Goal: Information Seeking & Learning: Find specific fact

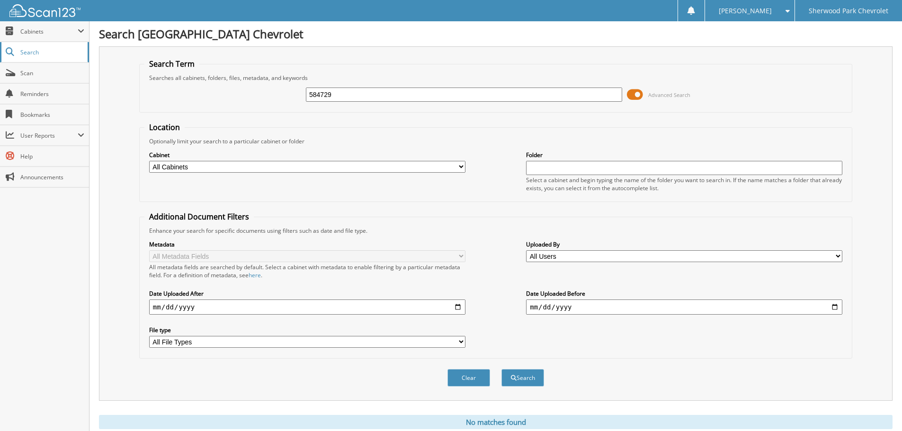
click at [33, 51] on span "Search" at bounding box center [51, 52] width 63 height 8
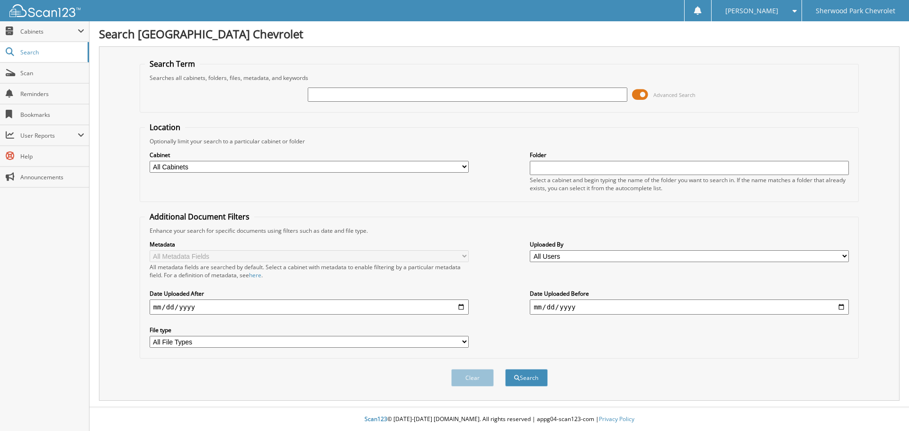
click at [333, 95] on input "text" at bounding box center [467, 95] width 319 height 14
type input "584729"
click at [505, 369] on button "Search" at bounding box center [526, 378] width 43 height 18
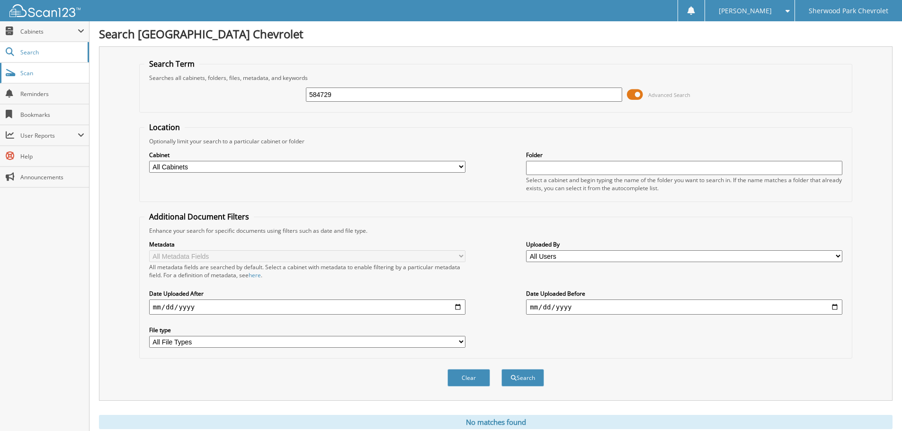
click at [29, 72] on span "Scan" at bounding box center [52, 73] width 64 height 8
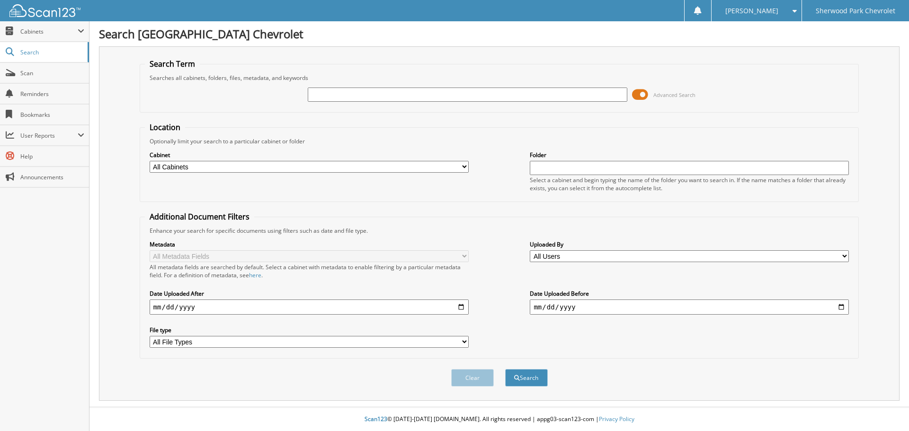
click at [312, 93] on input "text" at bounding box center [467, 95] width 319 height 14
type input "584665"
click at [505, 369] on button "Search" at bounding box center [526, 378] width 43 height 18
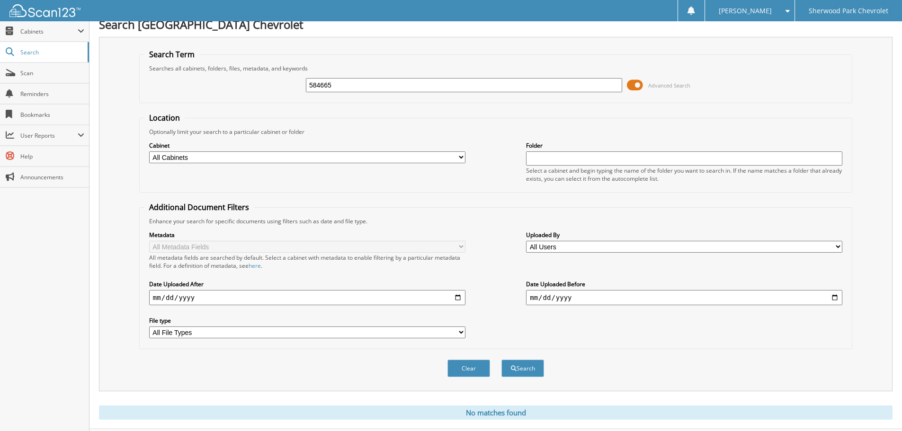
scroll to position [32, 0]
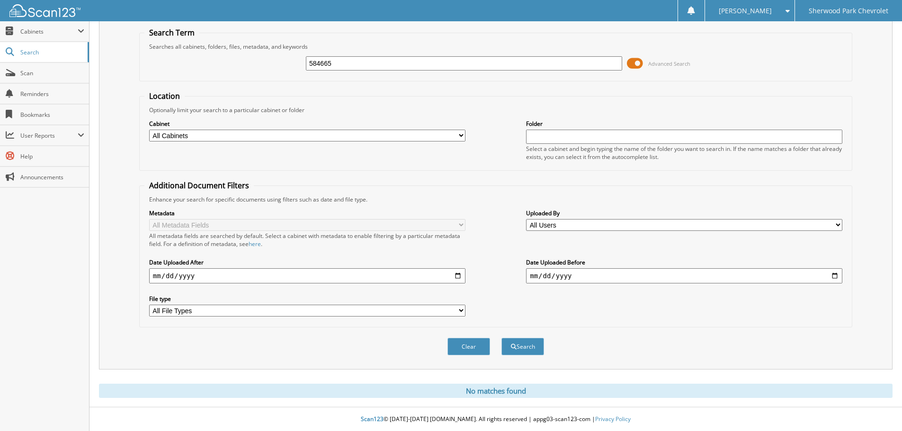
click at [339, 59] on input "584665" at bounding box center [464, 63] width 316 height 14
type input "584604"
click at [501, 338] on button "Search" at bounding box center [522, 347] width 43 height 18
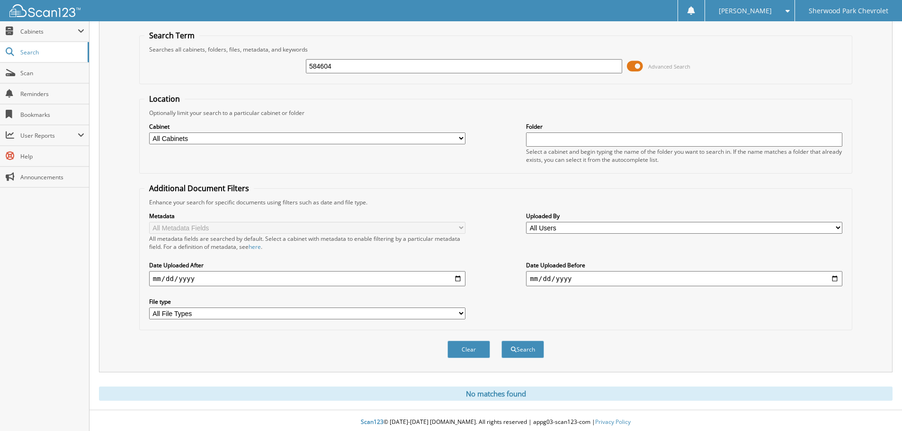
scroll to position [32, 0]
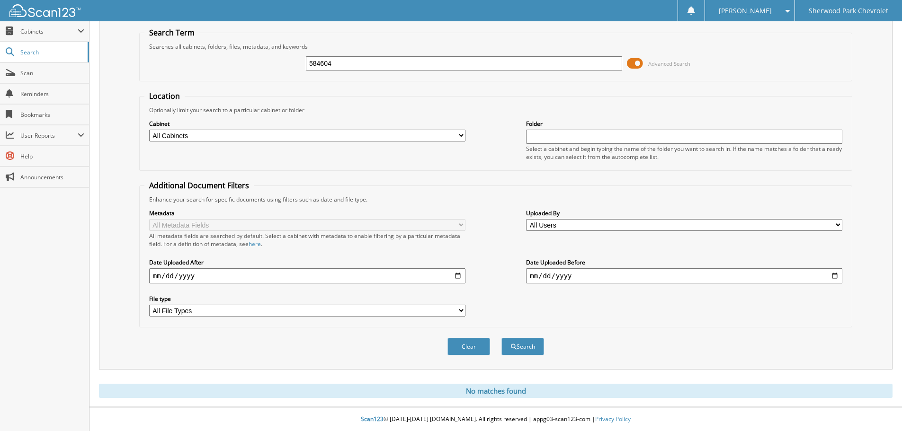
click at [340, 65] on input "584604" at bounding box center [464, 63] width 316 height 14
type input "584200"
click at [501, 338] on button "Search" at bounding box center [522, 347] width 43 height 18
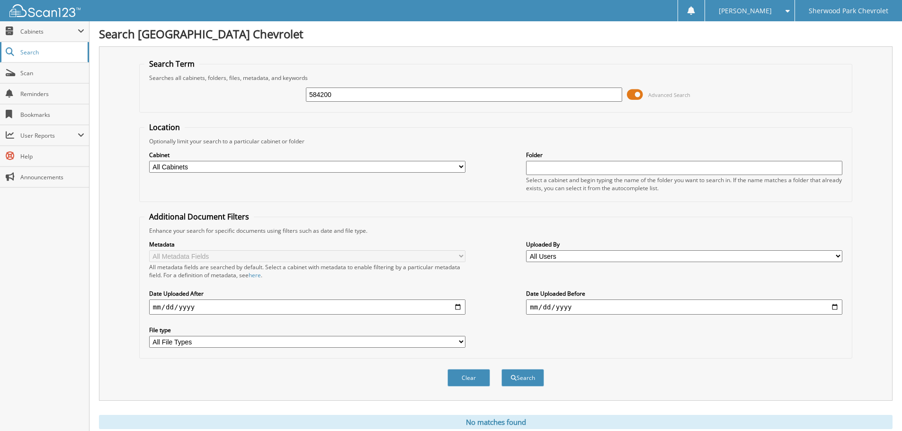
click at [36, 47] on link "Search" at bounding box center [44, 52] width 89 height 20
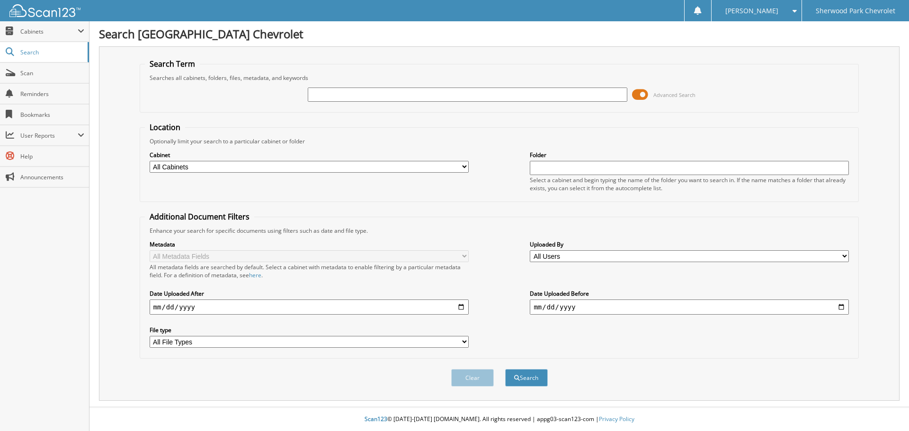
click at [340, 90] on input "text" at bounding box center [467, 95] width 319 height 14
type input "584729"
click at [505, 369] on button "Search" at bounding box center [526, 378] width 43 height 18
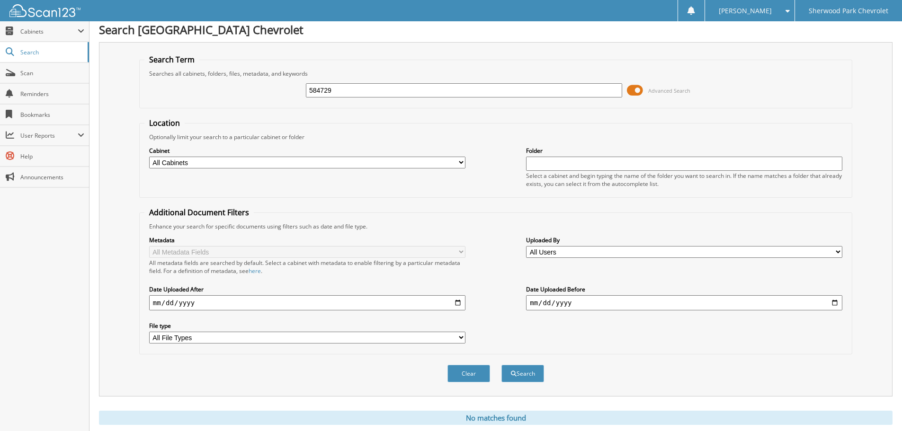
scroll to position [32, 0]
